Goal: Task Accomplishment & Management: Manage account settings

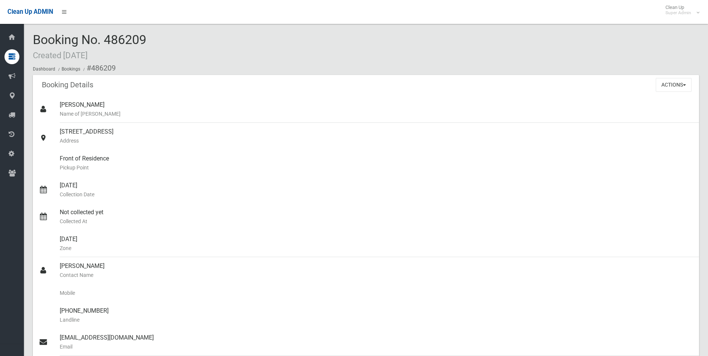
scroll to position [1, 0]
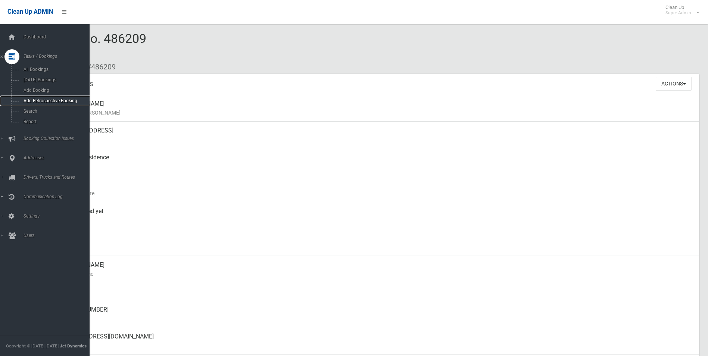
click at [27, 105] on link "Add Retrospective Booking" at bounding box center [47, 101] width 95 height 10
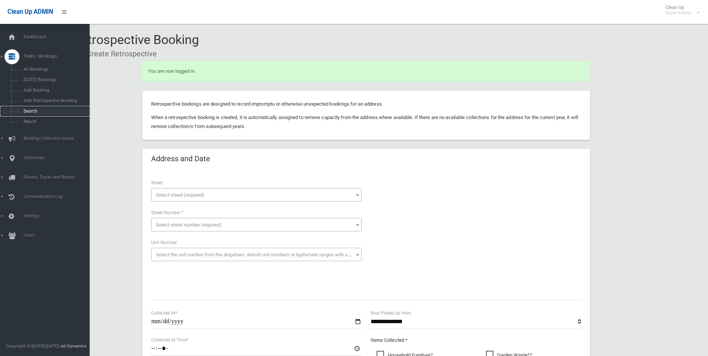
click at [29, 109] on span "Search" at bounding box center [55, 111] width 68 height 5
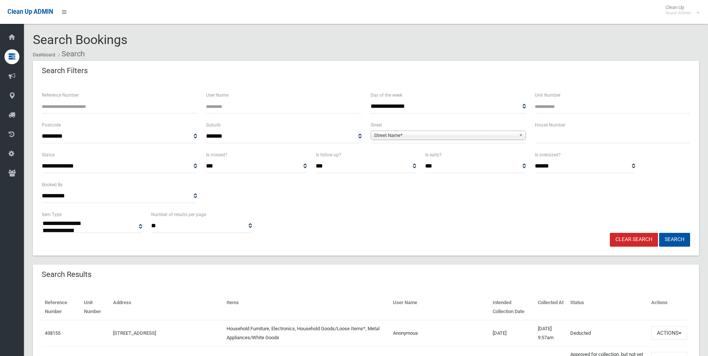
select select
click at [141, 108] on input "Reference Number" at bounding box center [119, 107] width 155 height 14
type input "******"
click at [659, 233] on button "Search" at bounding box center [674, 240] width 31 height 14
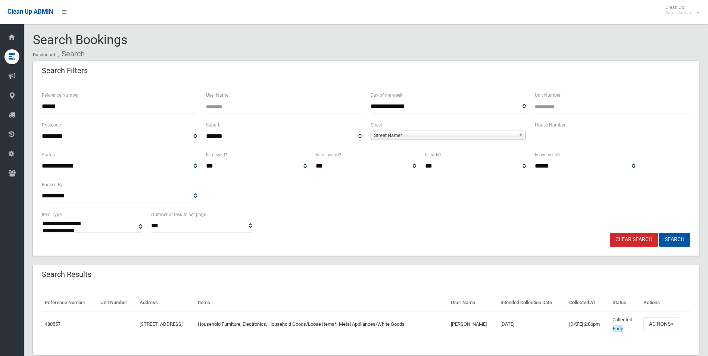
select select
click at [659, 324] on button "Actions" at bounding box center [661, 324] width 36 height 14
click at [662, 325] on button "Actions" at bounding box center [661, 324] width 36 height 14
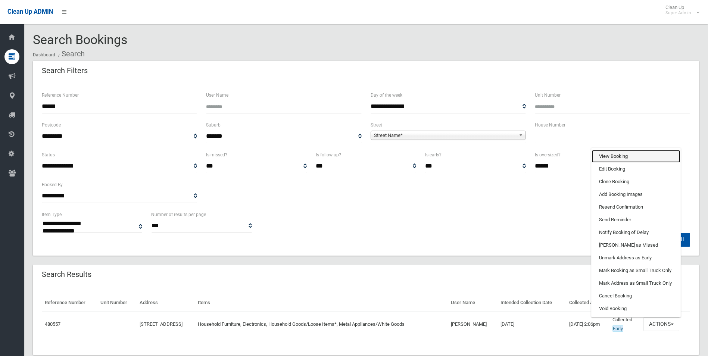
click at [615, 156] on link "View Booking" at bounding box center [636, 156] width 89 height 13
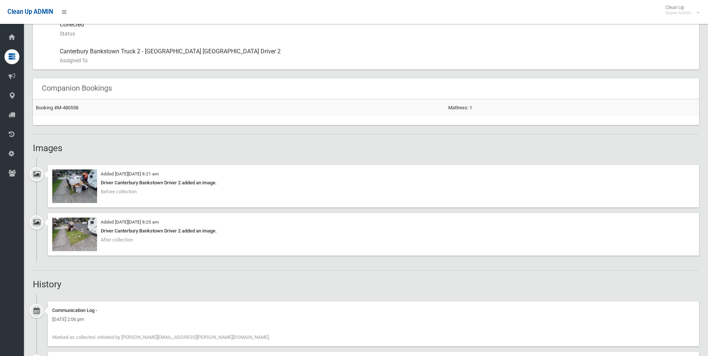
scroll to position [485, 0]
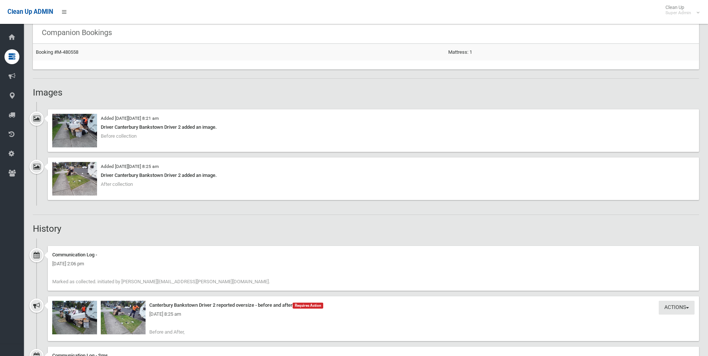
click at [130, 316] on div "[DATE] 8:25 am" at bounding box center [373, 314] width 642 height 9
click at [131, 325] on img at bounding box center [123, 318] width 45 height 34
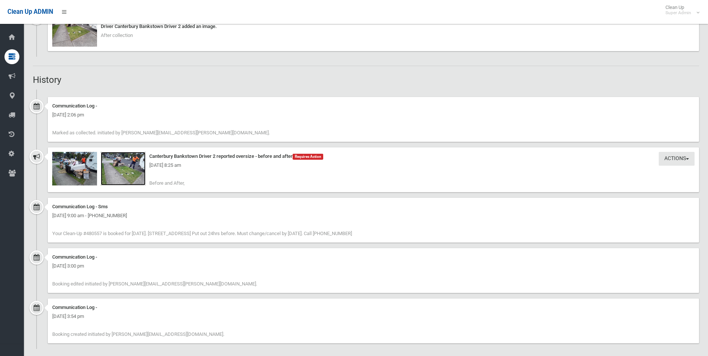
scroll to position [634, 0]
click at [80, 172] on img at bounding box center [74, 169] width 45 height 34
click at [121, 175] on img at bounding box center [123, 169] width 45 height 34
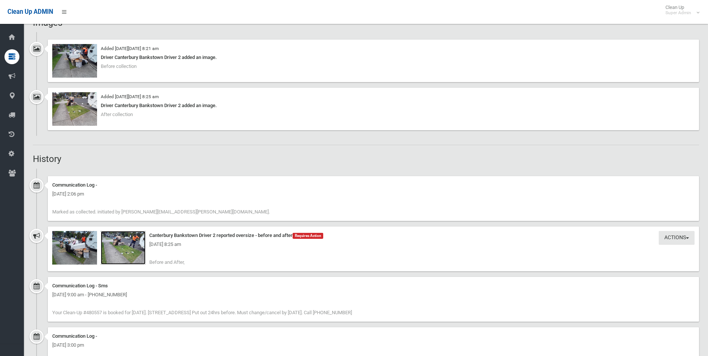
scroll to position [560, 0]
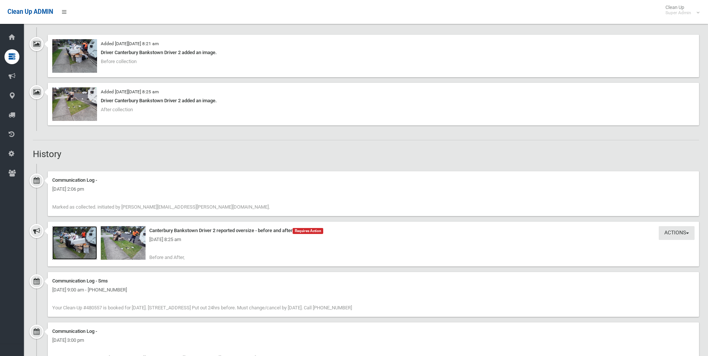
click at [88, 248] on img at bounding box center [74, 243] width 45 height 34
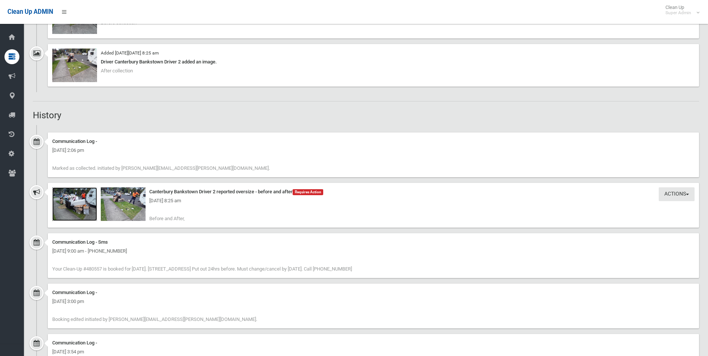
scroll to position [640, 0]
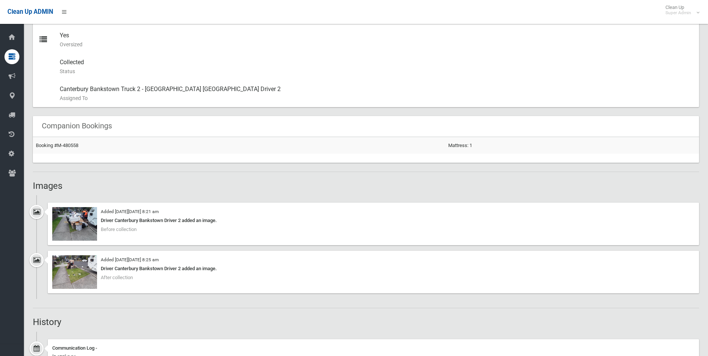
scroll to position [416, 0]
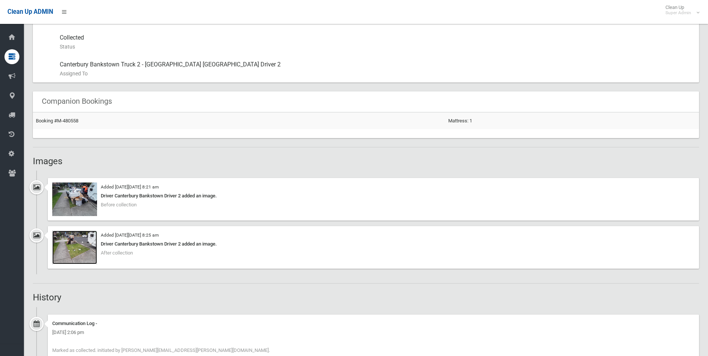
click at [81, 253] on img at bounding box center [74, 248] width 45 height 34
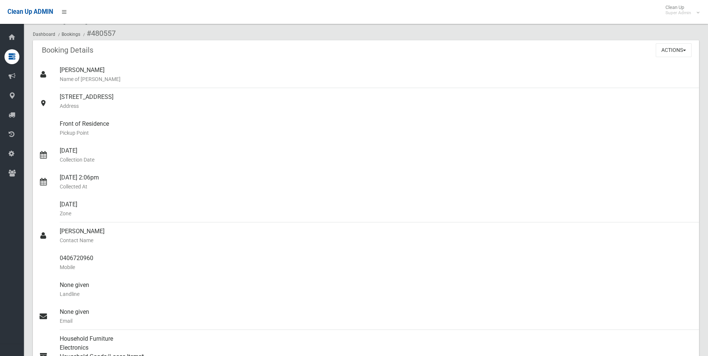
scroll to position [0, 0]
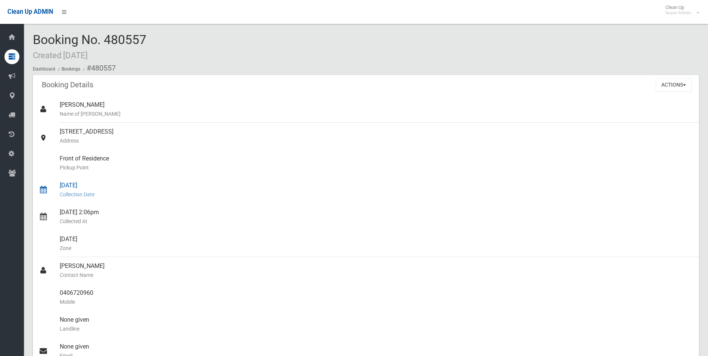
drag, startPoint x: 92, startPoint y: 68, endPoint x: 94, endPoint y: 201, distance: 133.6
drag, startPoint x: 94, startPoint y: 201, endPoint x: 97, endPoint y: 282, distance: 80.7
click at [97, 282] on ul "Kimberly Vardy Name of Booker 25 Acacia Avenue, PUNCHBOWL NSW 2196 Address Fron…" at bounding box center [366, 297] width 666 height 403
click at [209, 99] on div "Kimberly Vardy Name of Booker" at bounding box center [376, 109] width 633 height 27
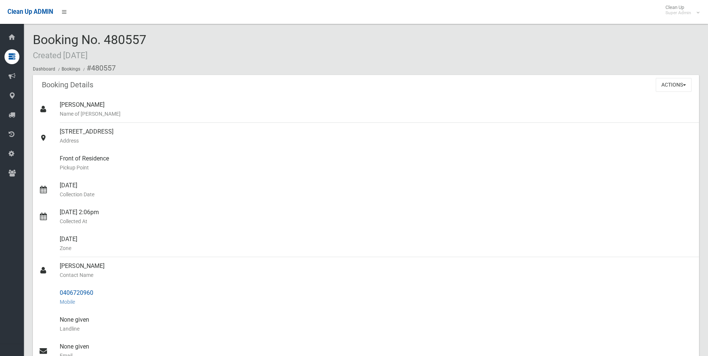
drag, startPoint x: 91, startPoint y: 68, endPoint x: 108, endPoint y: 289, distance: 221.9
copy section "480557 Booking Details Actions View Booking Edit Booking Clone Booking Add Book…"
click at [245, 144] on small "Address" at bounding box center [376, 140] width 633 height 9
click at [671, 84] on button "Actions" at bounding box center [674, 85] width 36 height 14
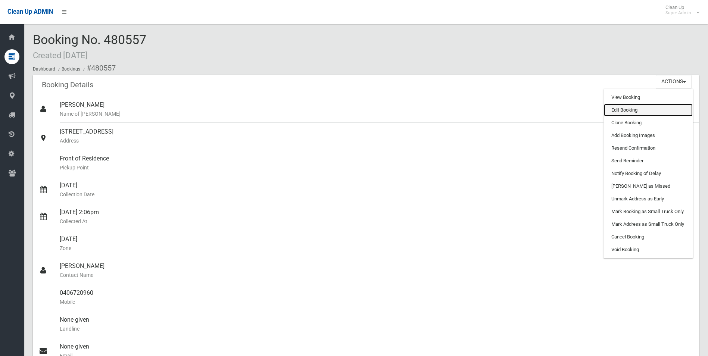
click at [620, 109] on link "Edit Booking" at bounding box center [648, 110] width 89 height 13
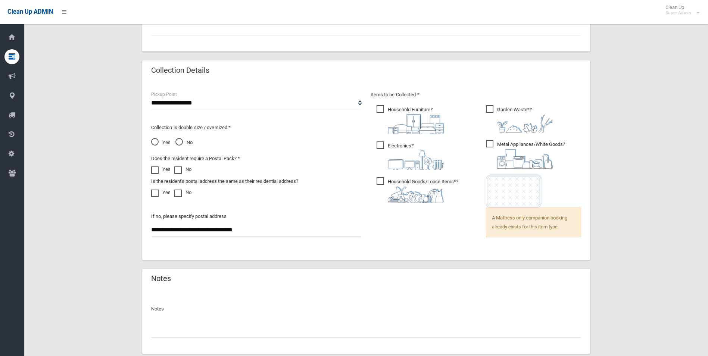
scroll to position [503, 0]
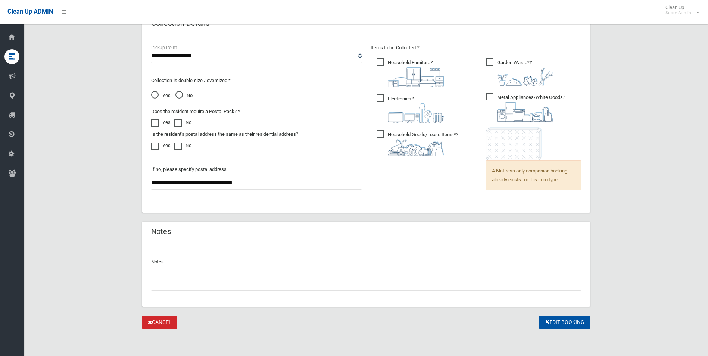
click at [211, 281] on input "text" at bounding box center [366, 284] width 430 height 14
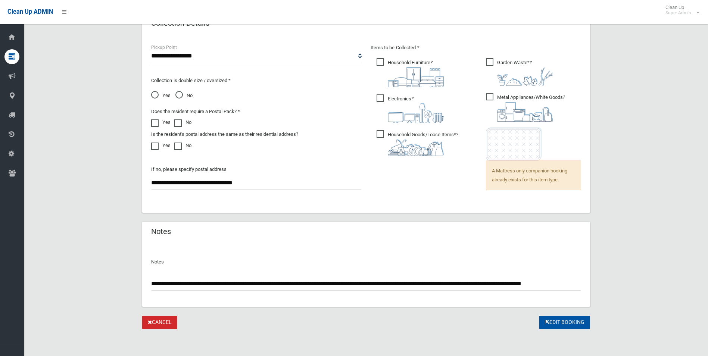
scroll to position [0, 9]
type input "**********"
click at [562, 324] on button "Edit Booking" at bounding box center [564, 323] width 51 height 14
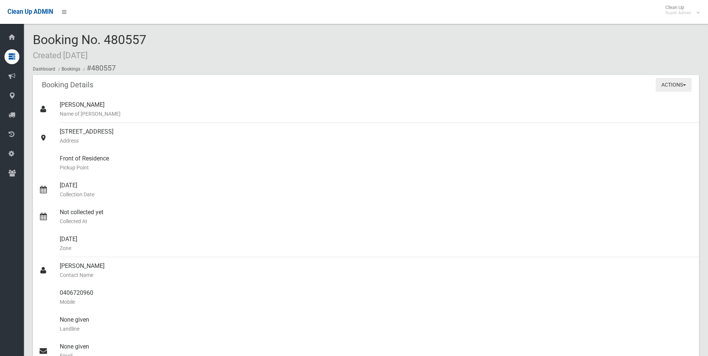
click at [672, 81] on button "Actions" at bounding box center [674, 85] width 36 height 14
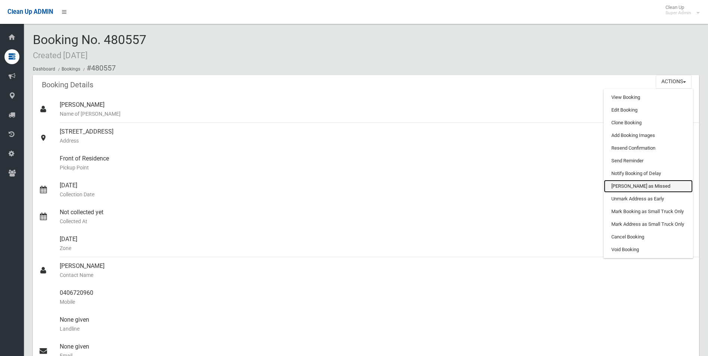
drag, startPoint x: 616, startPoint y: 184, endPoint x: 388, endPoint y: 33, distance: 272.7
click at [616, 184] on link "[PERSON_NAME] as Missed" at bounding box center [648, 186] width 89 height 13
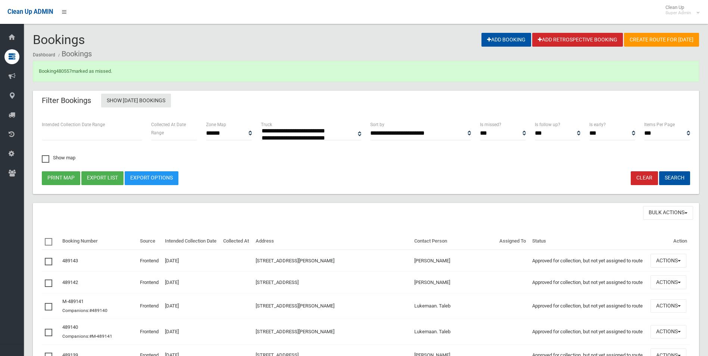
select select
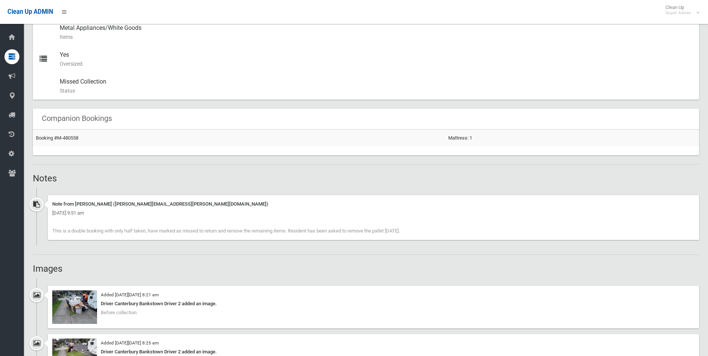
scroll to position [411, 0]
